Goal: Task Accomplishment & Management: Use online tool/utility

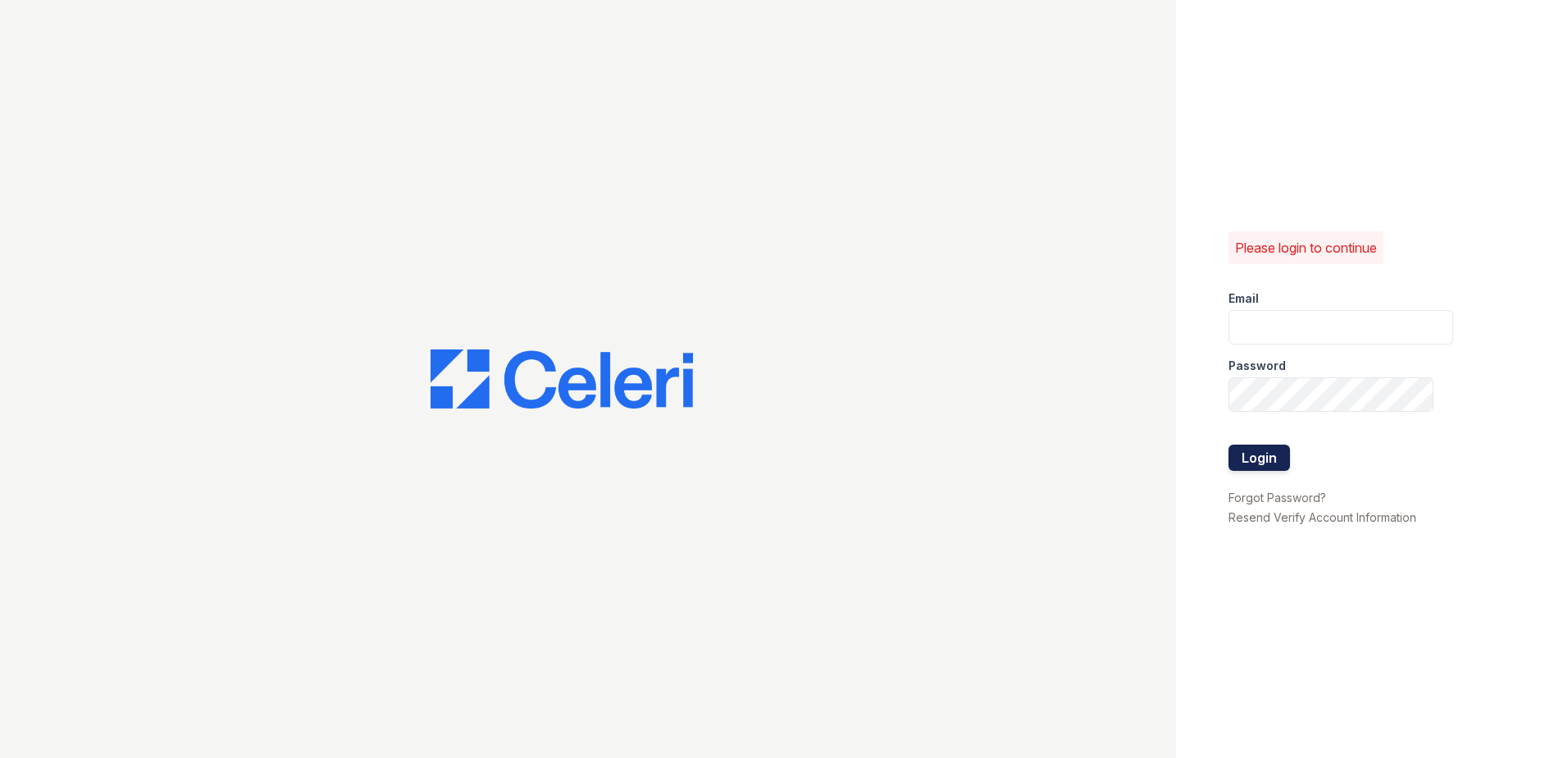
type input "arriveodentonsouth@trinity-pm.com"
click at [1261, 450] on button "Login" at bounding box center [1259, 458] width 61 height 26
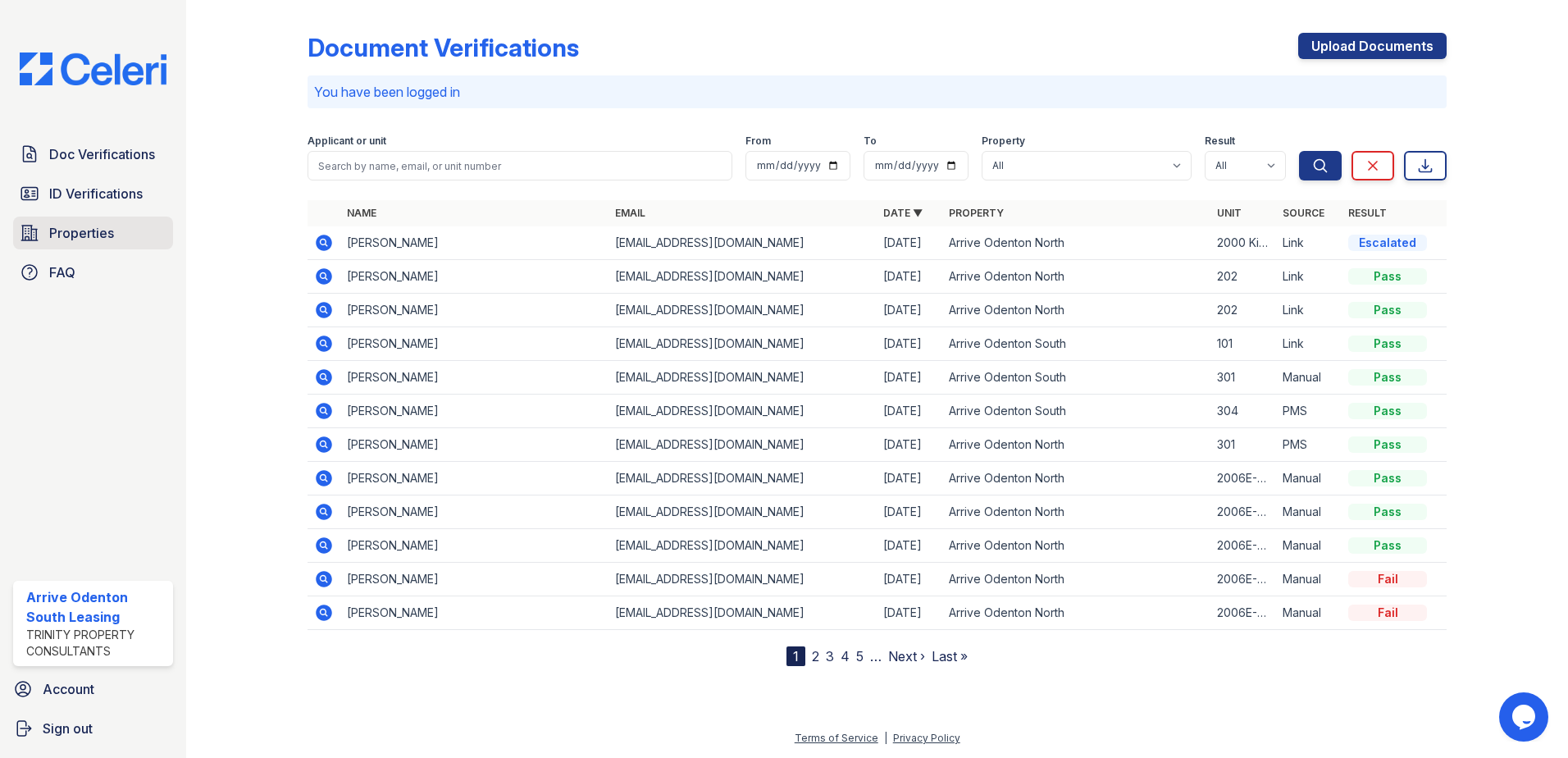
click at [62, 230] on span "Properties" at bounding box center [81, 233] width 65 height 20
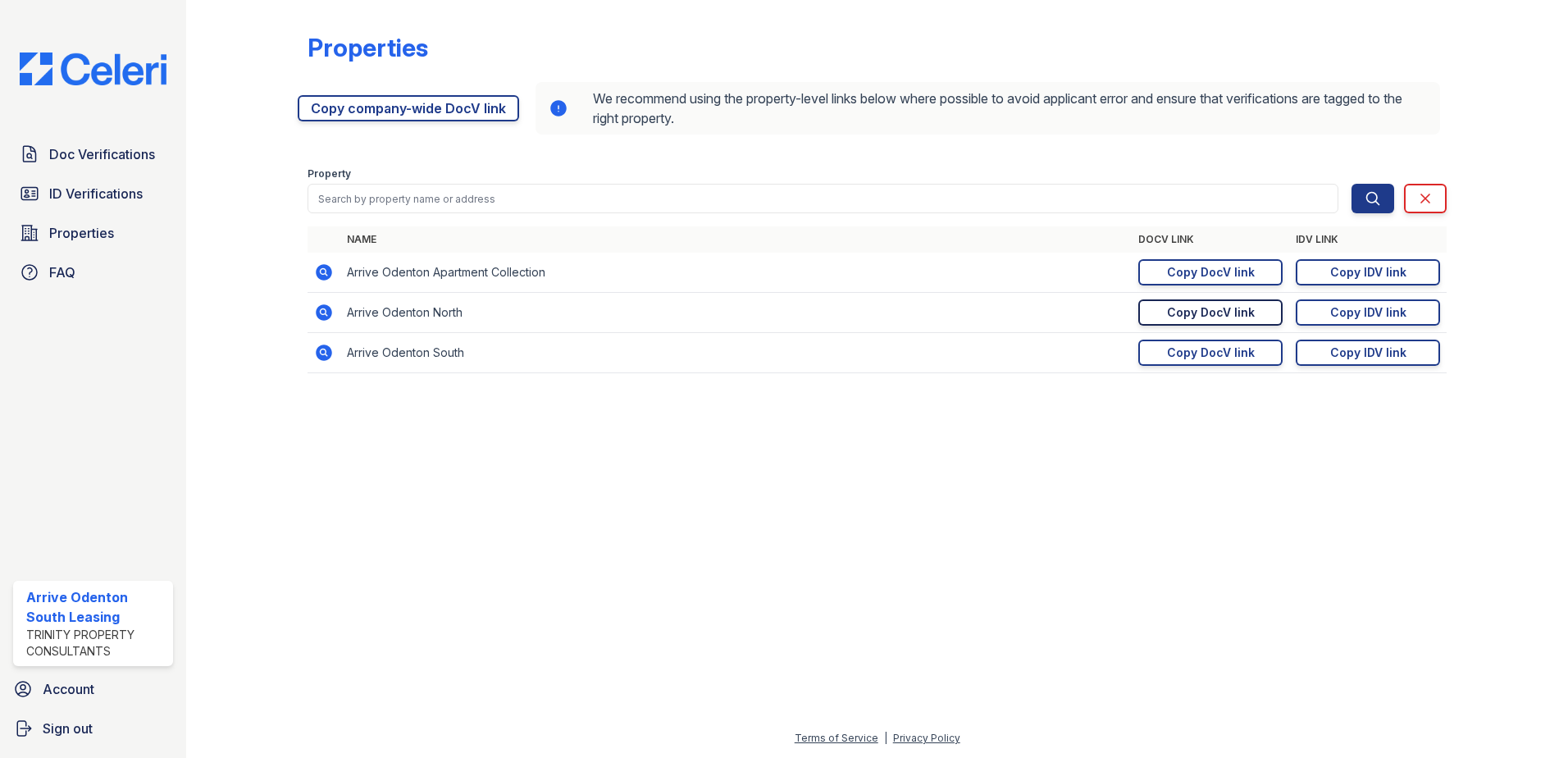
click at [1229, 315] on div "Copy DocV link" at bounding box center [1210, 312] width 88 height 16
